Goal: Task Accomplishment & Management: Manage account settings

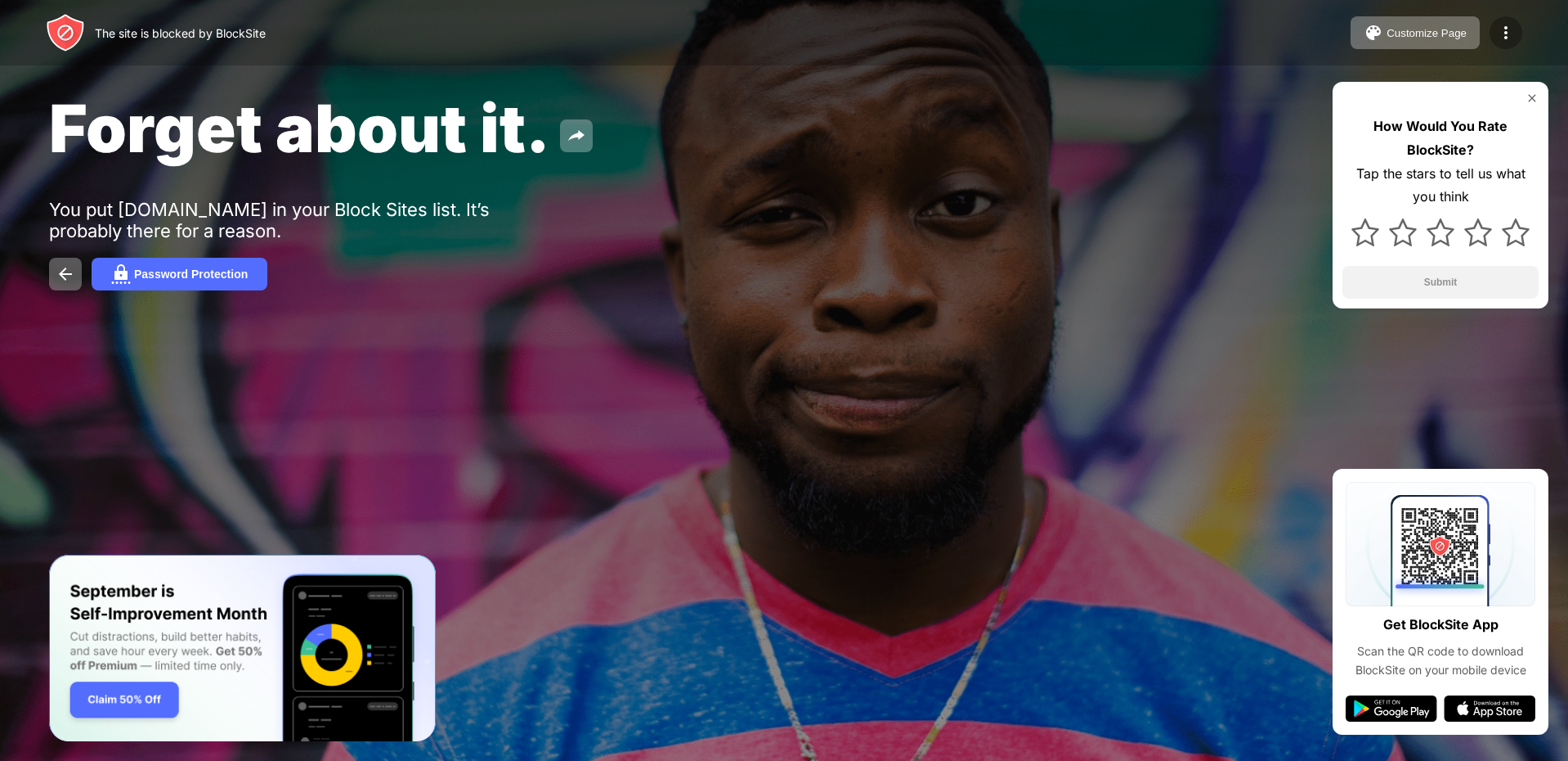
click at [1504, 16] on div at bounding box center [1506, 32] width 33 height 33
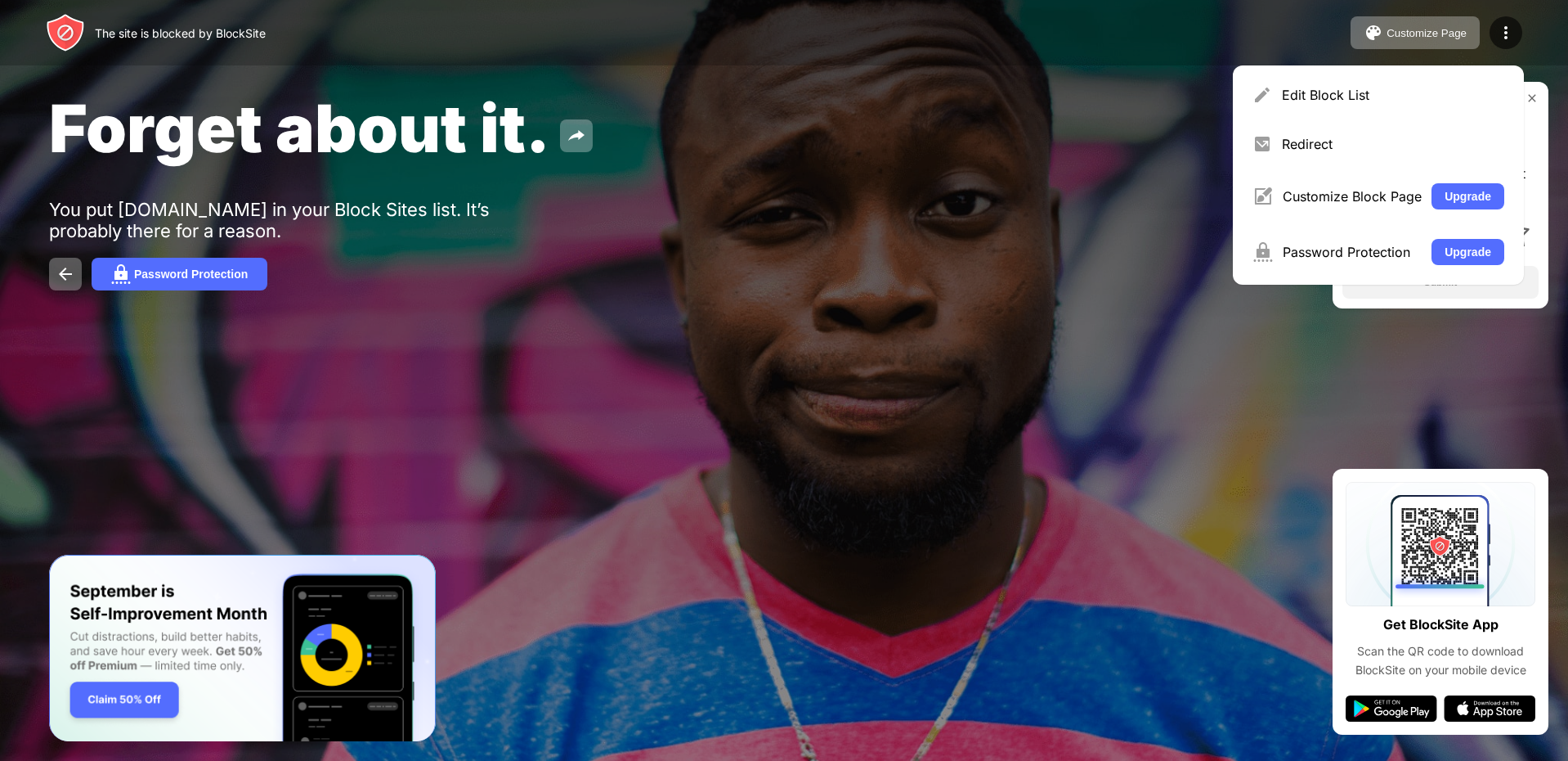
click at [1445, 71] on div "Edit Block List Redirect Customize Block Page Upgrade Password Protection Upgra…" at bounding box center [1378, 175] width 291 height 219
click at [1437, 88] on div "Edit Block List" at bounding box center [1393, 94] width 223 height 16
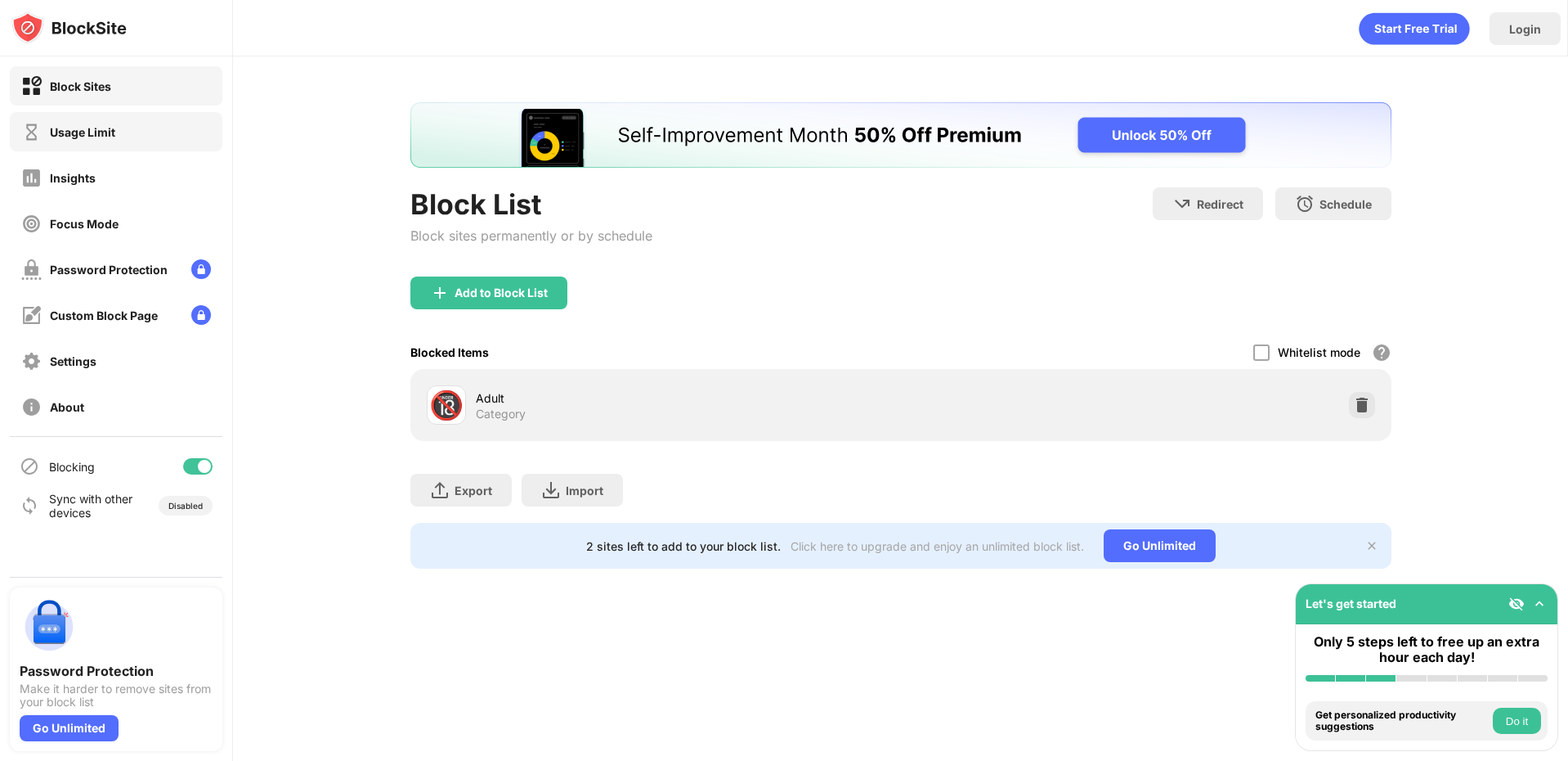
click at [148, 146] on div "Usage Limit" at bounding box center [115, 132] width 212 height 39
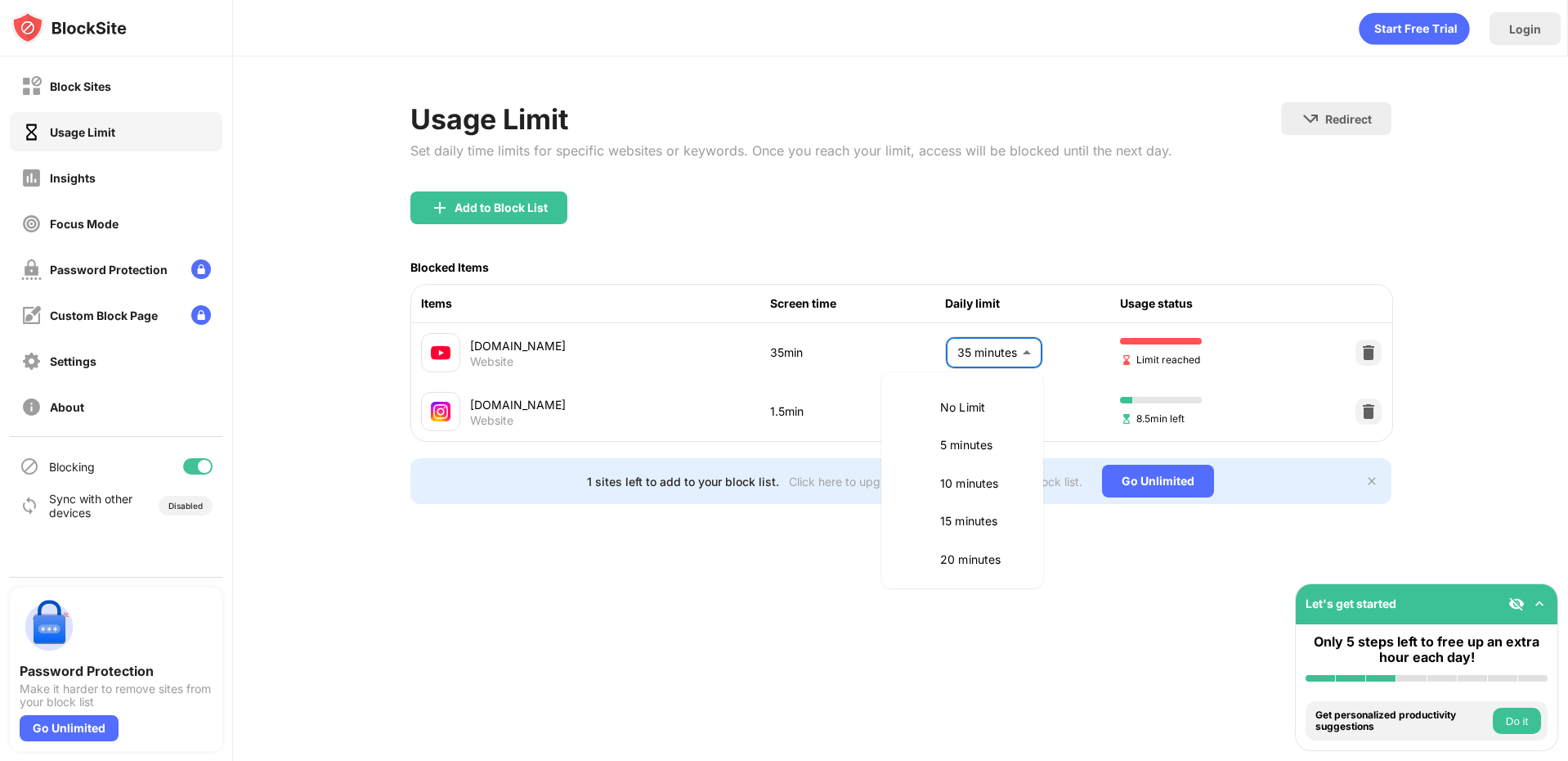
drag, startPoint x: 961, startPoint y: 332, endPoint x: 969, endPoint y: 347, distance: 17.0
click at [961, 333] on body "Block Sites Usage Limit Insights Focus Mode Password Protection Custom Block Pa…" at bounding box center [784, 380] width 1568 height 761
click at [957, 517] on p "50 minutes" at bounding box center [981, 512] width 84 height 18
type input "**"
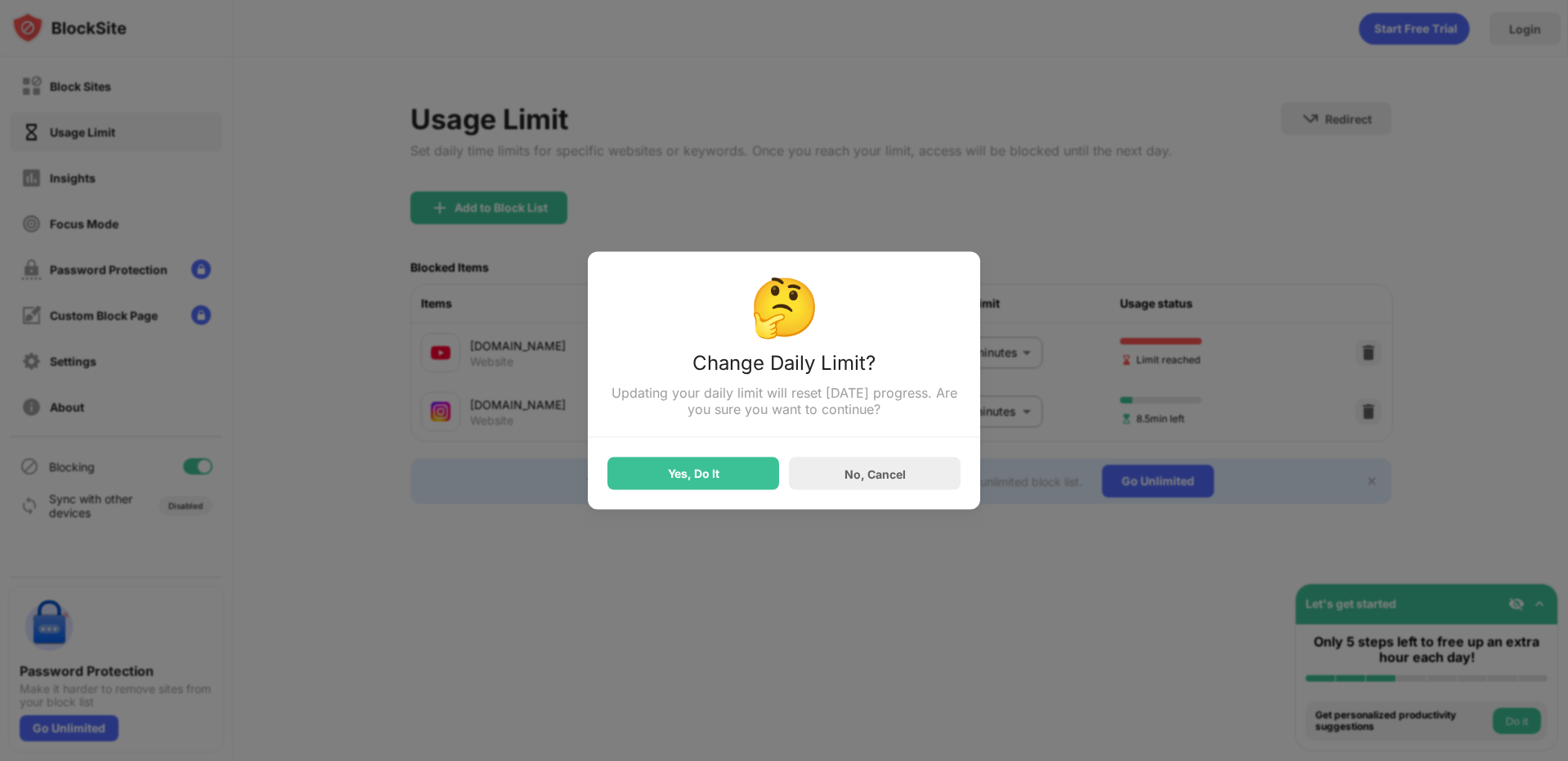
click at [735, 467] on div "Yes, Do It" at bounding box center [693, 474] width 172 height 33
